Goal: Information Seeking & Learning: Learn about a topic

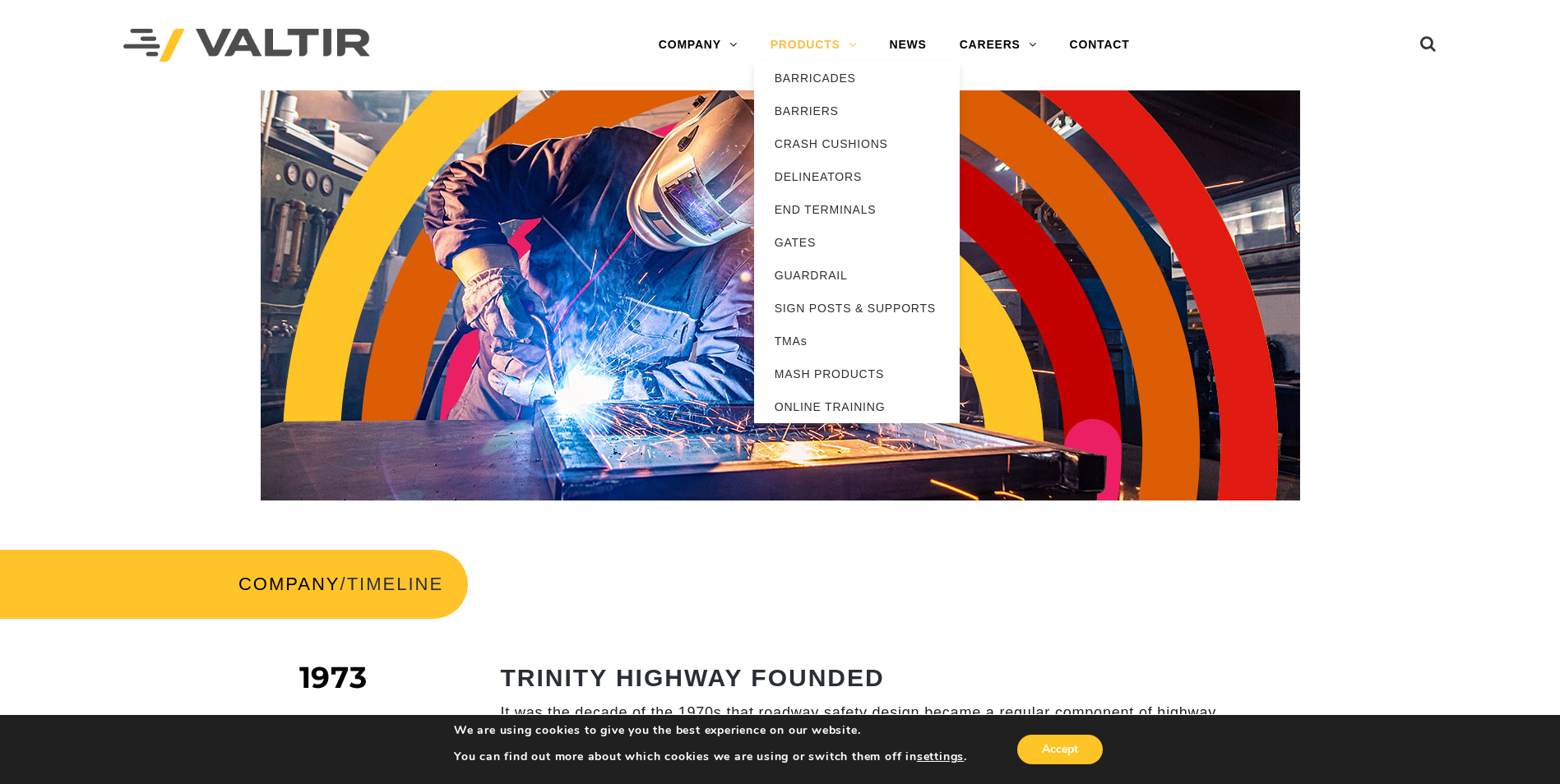
click at [804, 45] on link "PRODUCTS" at bounding box center [814, 46] width 120 height 33
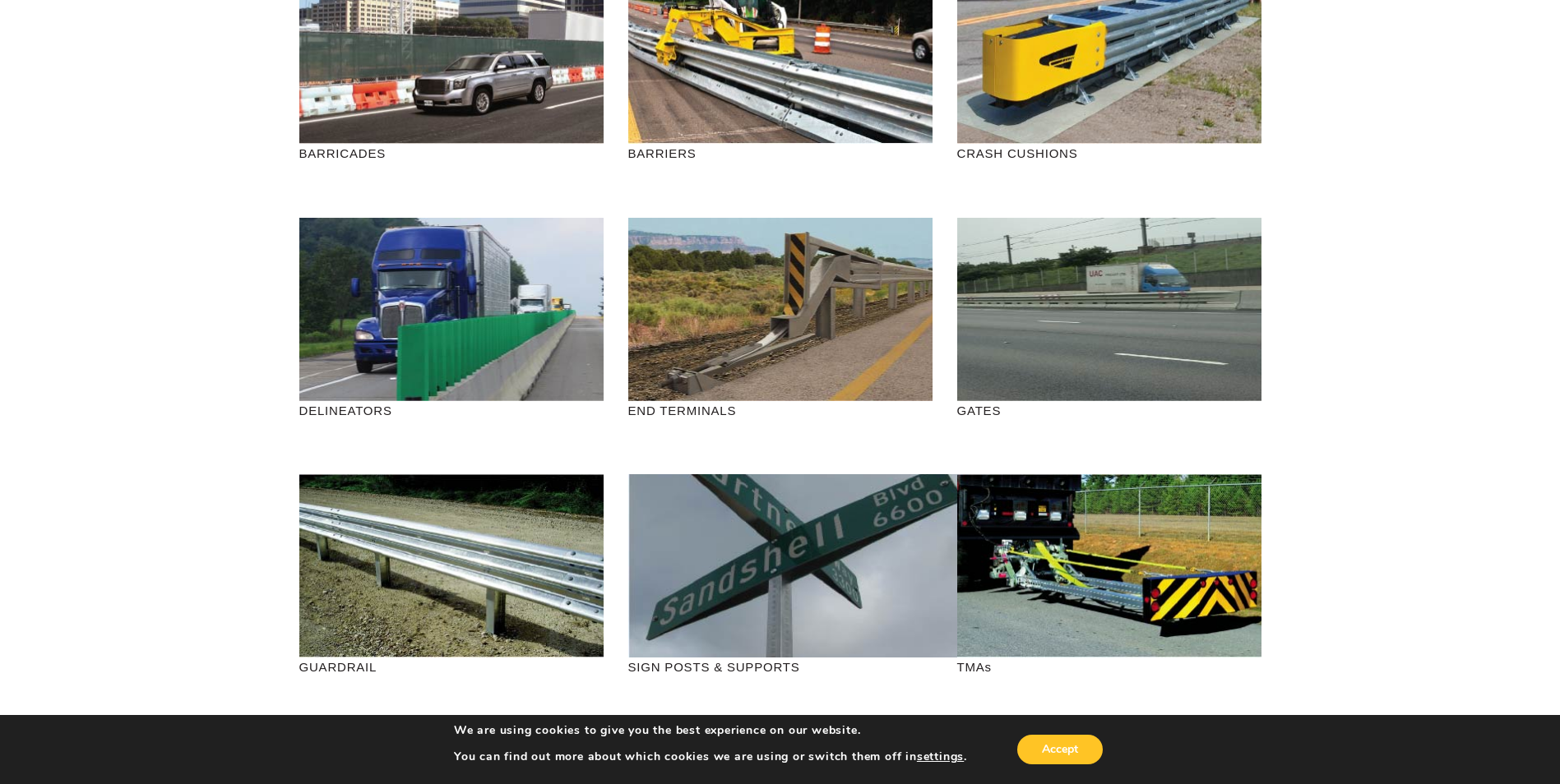
scroll to position [329, 0]
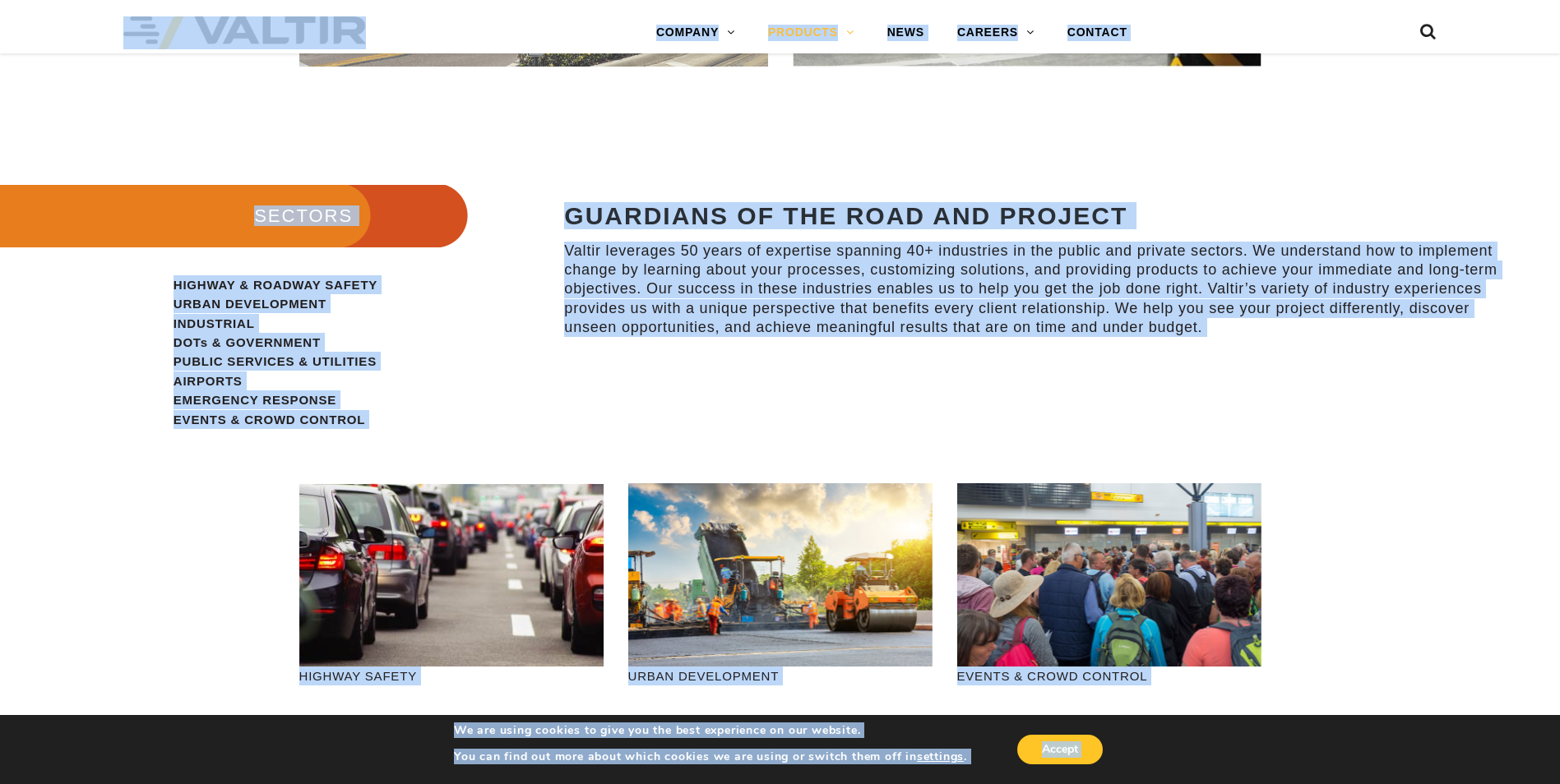
scroll to position [1350, 0]
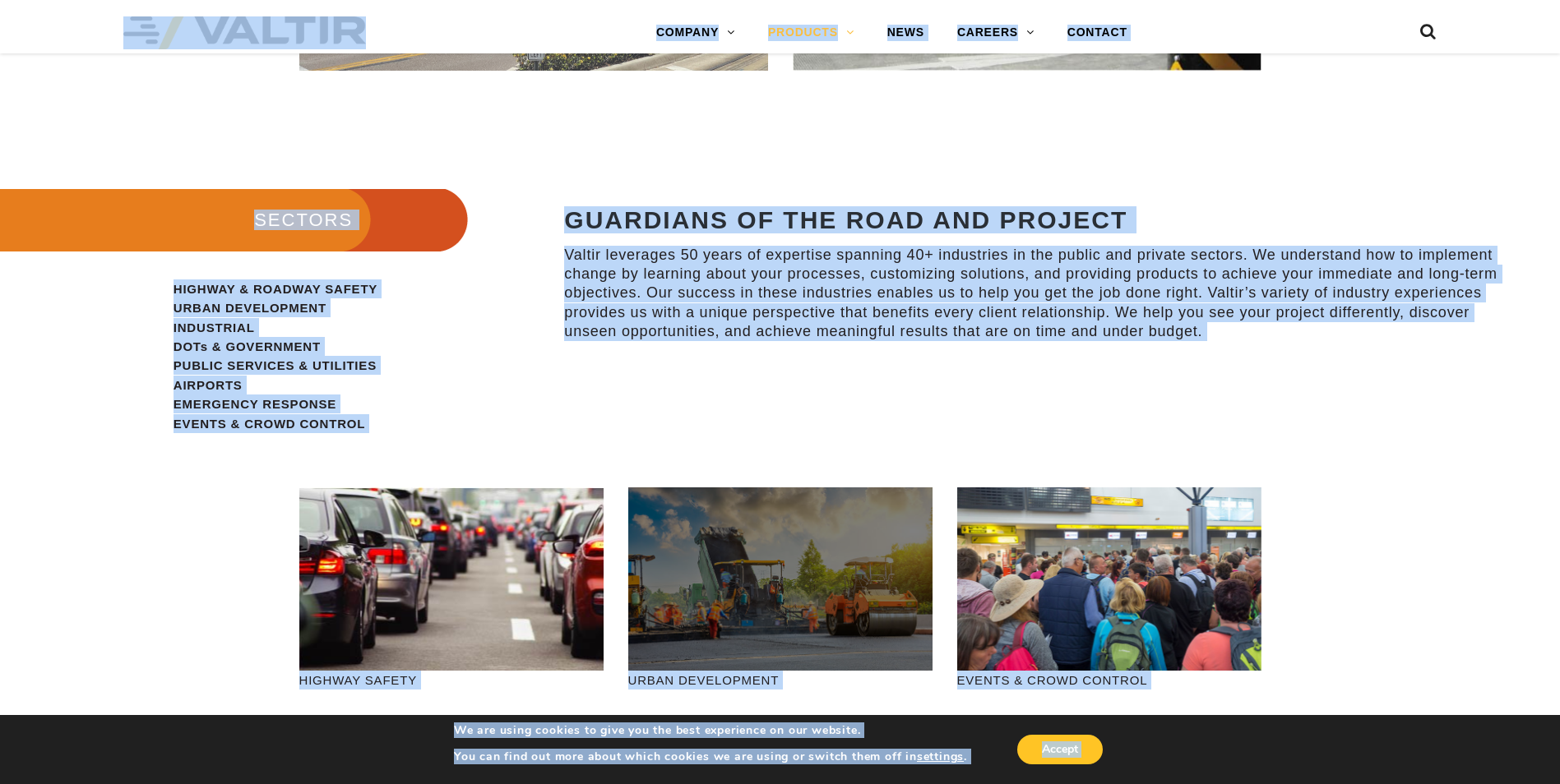
copy body "Menu COMPANY ABOUT VALTIR OUR HISTORY RENTALS INTERNATIONAL PRODUCTS BARRICADES…"
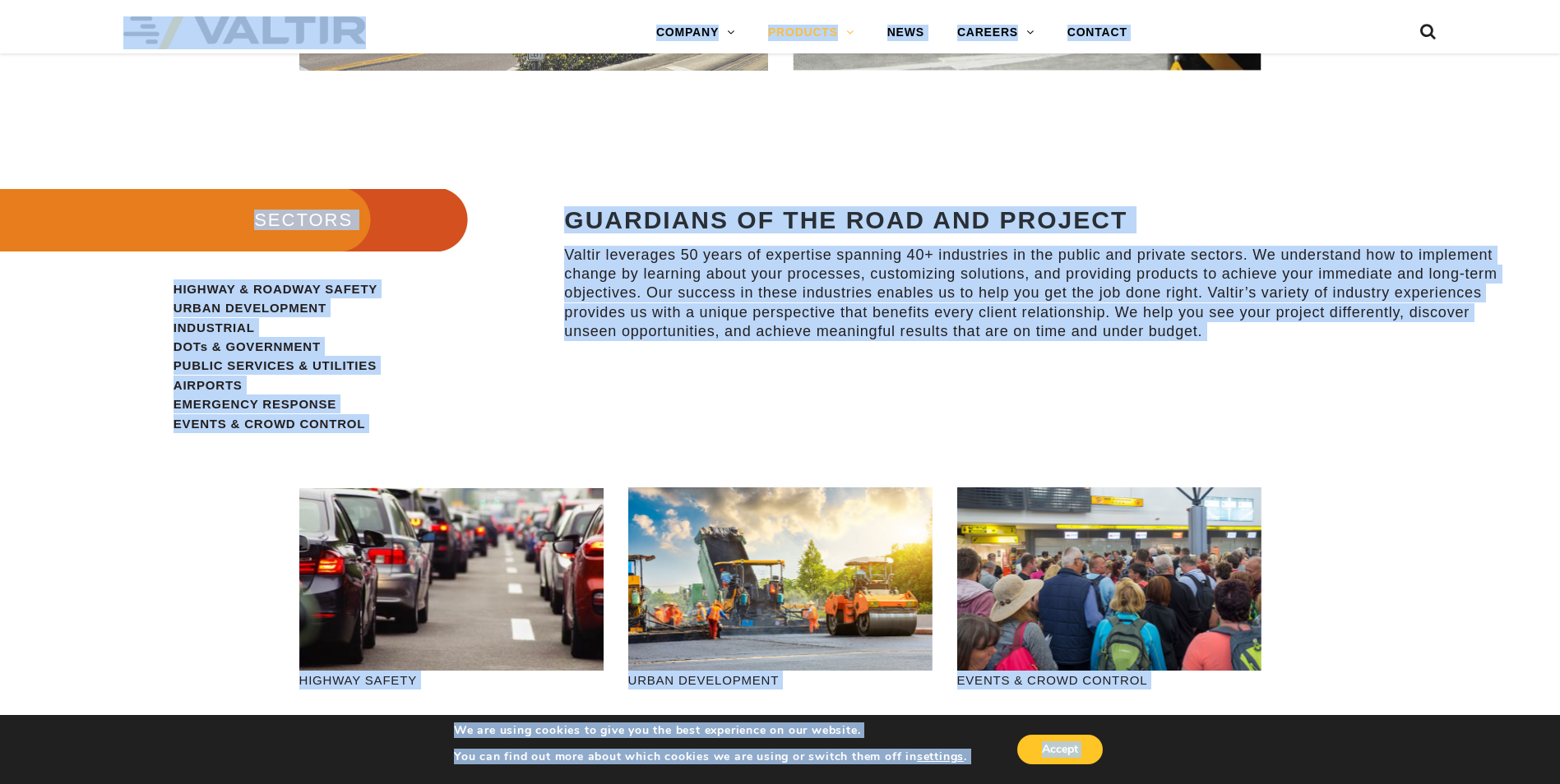
click at [879, 286] on p "Valtir leverages 50 years of expertise spanning 40+ industries in the public an…" at bounding box center [1039, 294] width 951 height 96
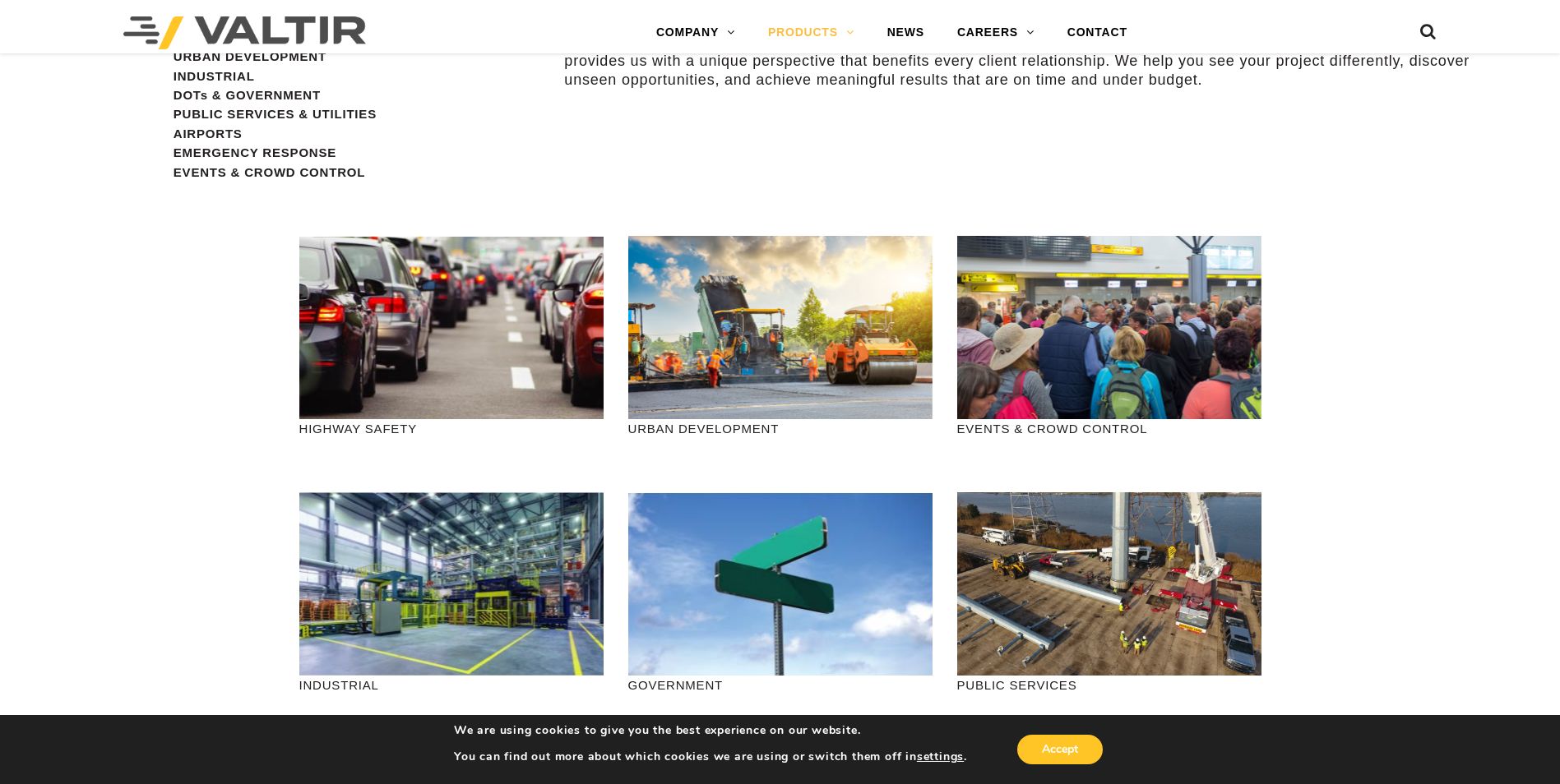
scroll to position [1596, 0]
